Goal: Task Accomplishment & Management: Manage account settings

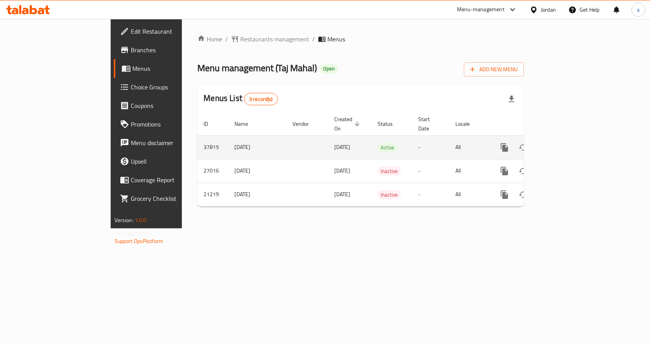
click at [565, 143] on icon "enhanced table" at bounding box center [560, 147] width 9 height 9
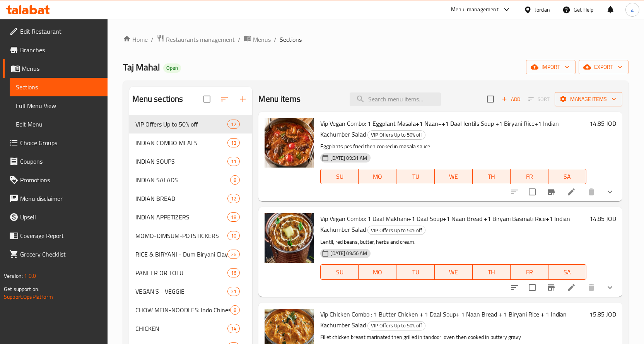
click at [82, 146] on span "Choice Groups" at bounding box center [60, 142] width 81 height 9
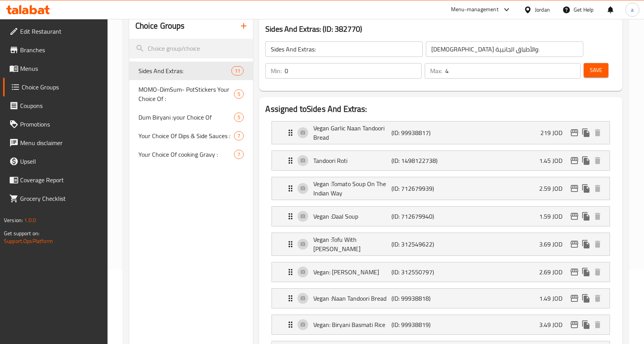
click at [197, 134] on span "Your Choice Of Dips & Side Sauces :" at bounding box center [187, 135] width 96 height 9
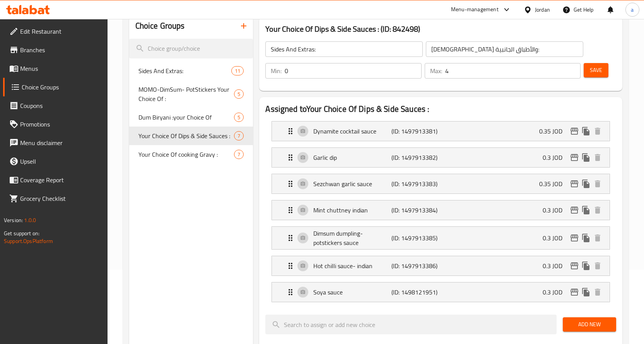
type input "Your Choice Of Dips & Side Sauces :"
type input "اختيارك من الصوصات الجانبية والديب :"
type input "6"
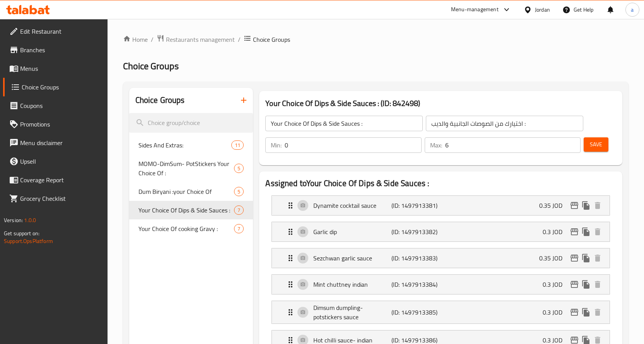
click at [432, 88] on div "Your Choice Of Dips & Side Sauces : (ID: 842498) Your Choice Of Dips & Side Sau…" at bounding box center [441, 128] width 370 height 81
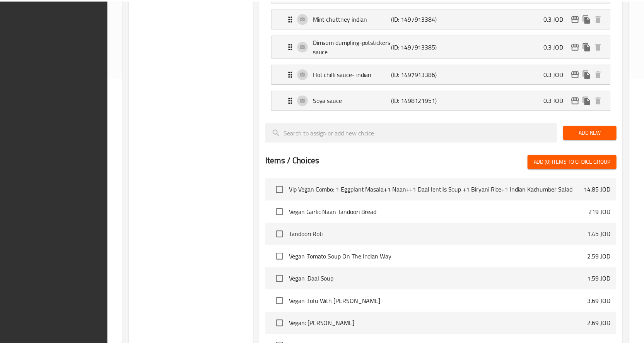
scroll to position [389, 0]
